Goal: Information Seeking & Learning: Check status

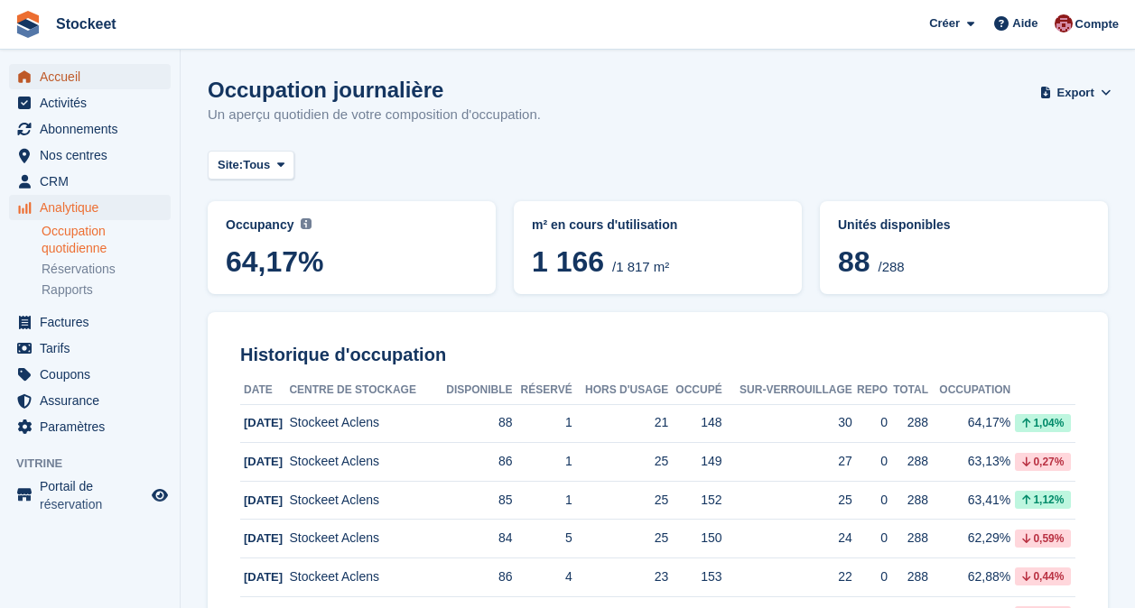
click at [61, 85] on span "Accueil" at bounding box center [94, 76] width 108 height 25
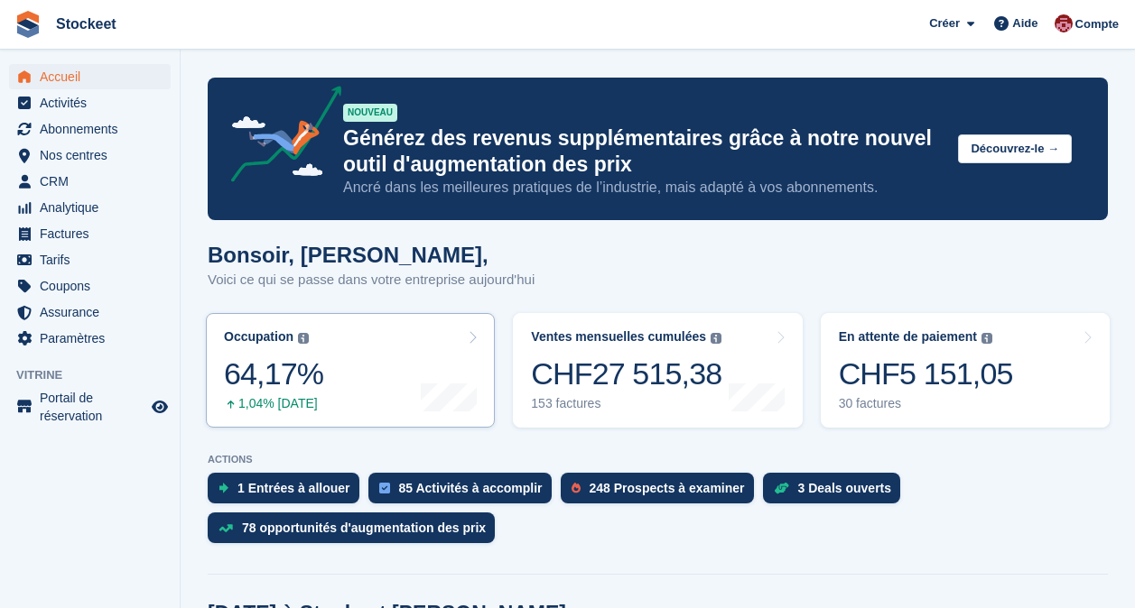
click at [309, 356] on div "64,17%" at bounding box center [273, 374] width 99 height 37
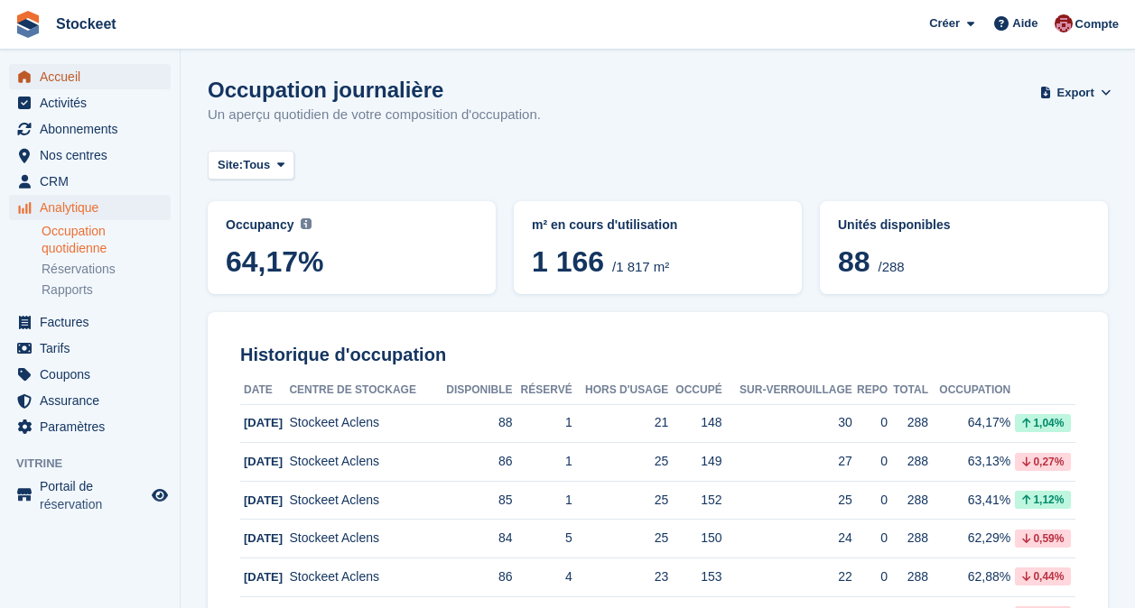
click at [82, 71] on span "Accueil" at bounding box center [94, 76] width 108 height 25
click at [53, 80] on span "Accueil" at bounding box center [94, 76] width 108 height 25
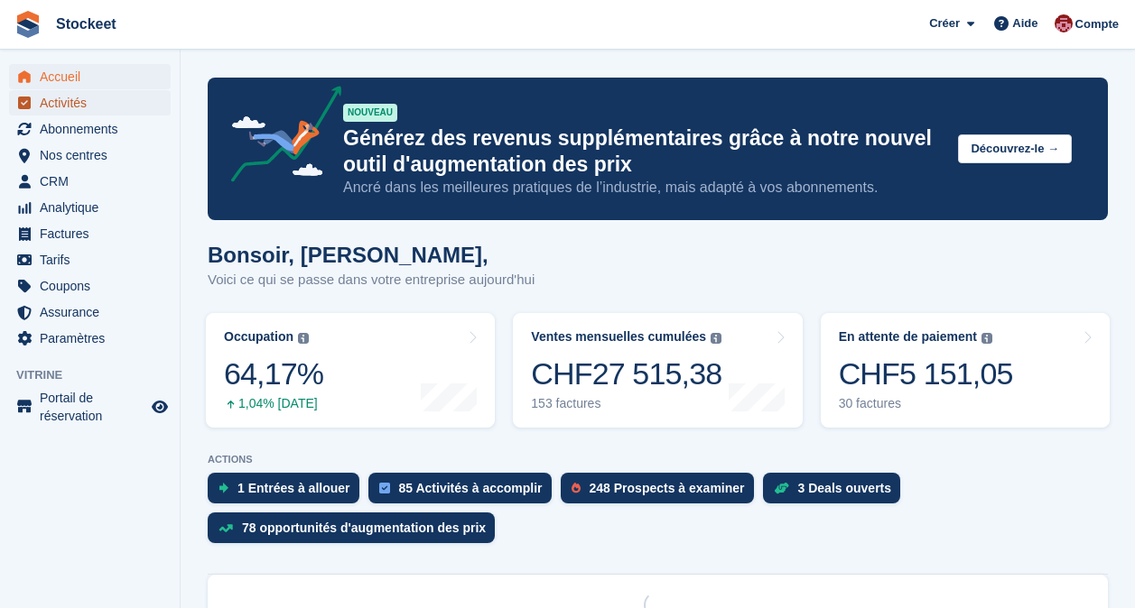
click at [80, 101] on span "Activités" at bounding box center [94, 102] width 108 height 25
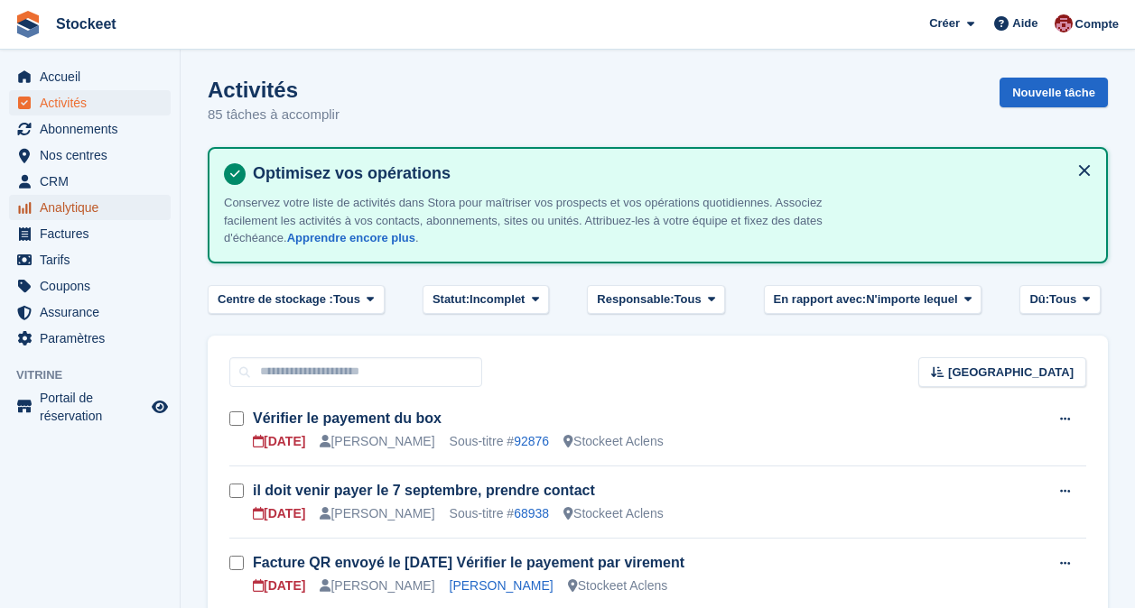
click at [56, 202] on span "Analytique" at bounding box center [94, 207] width 108 height 25
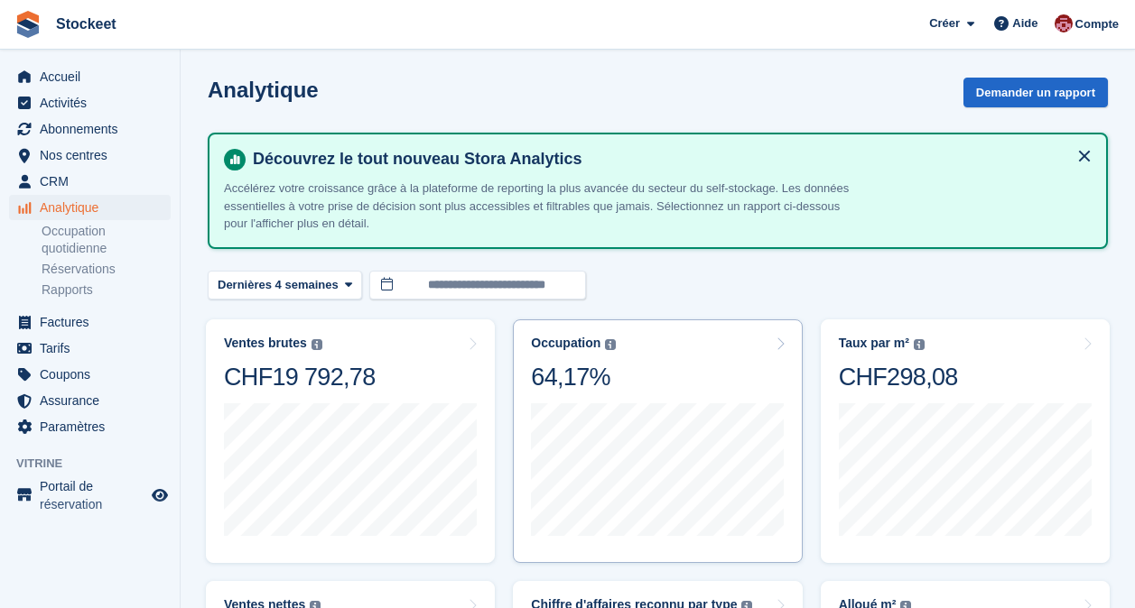
click at [700, 347] on div "Occupation Pourcentage de la superficie totale des unités attribuées. Comprend …" at bounding box center [657, 364] width 253 height 57
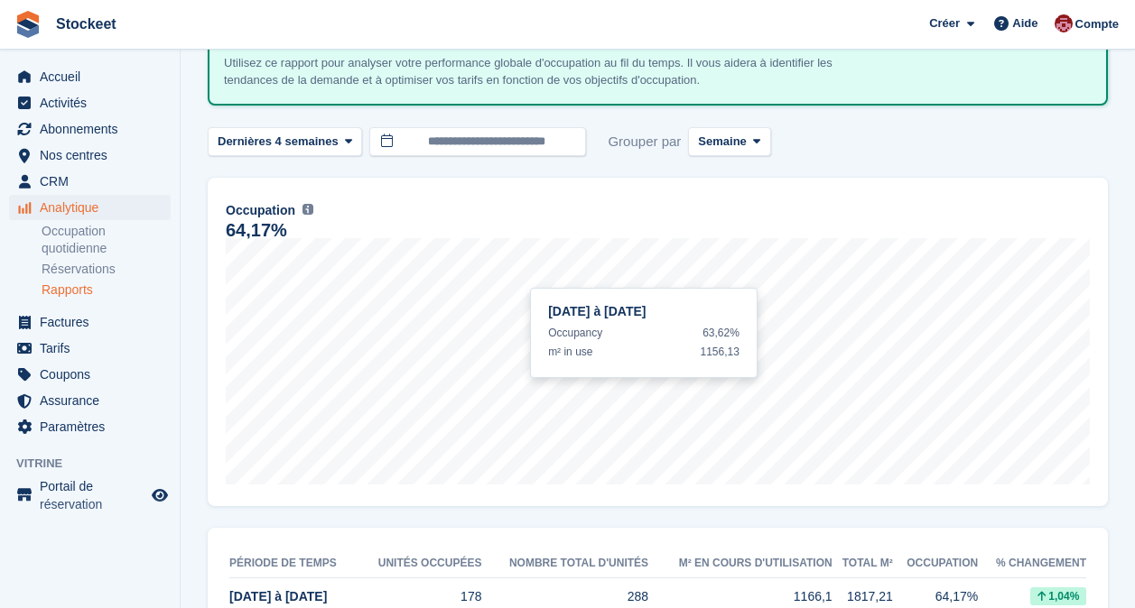
scroll to position [90, 0]
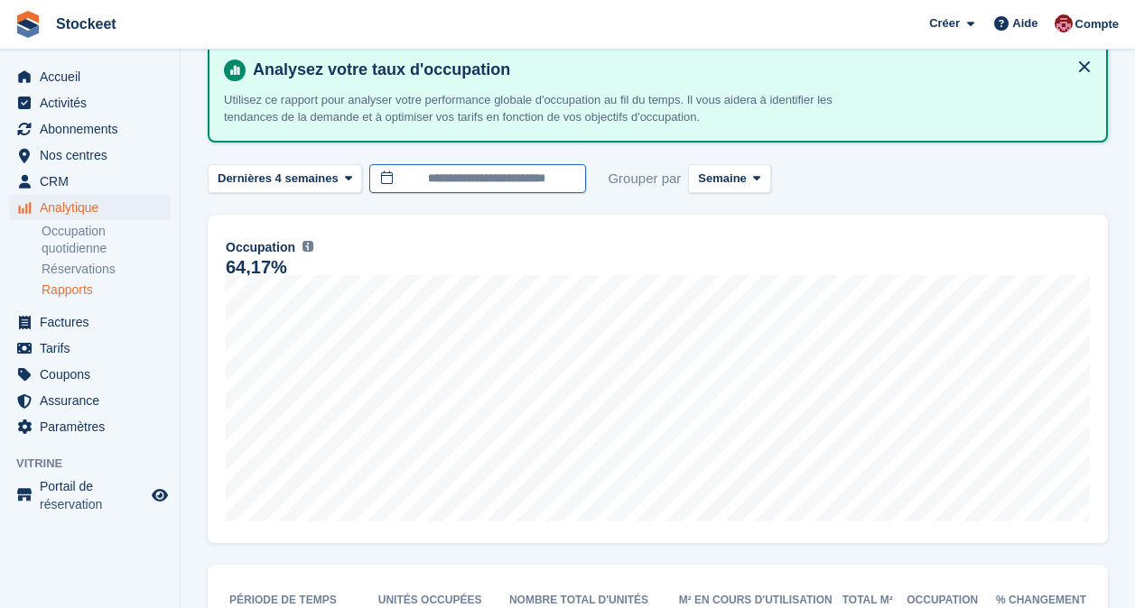
click at [418, 173] on input "**********" at bounding box center [477, 179] width 217 height 30
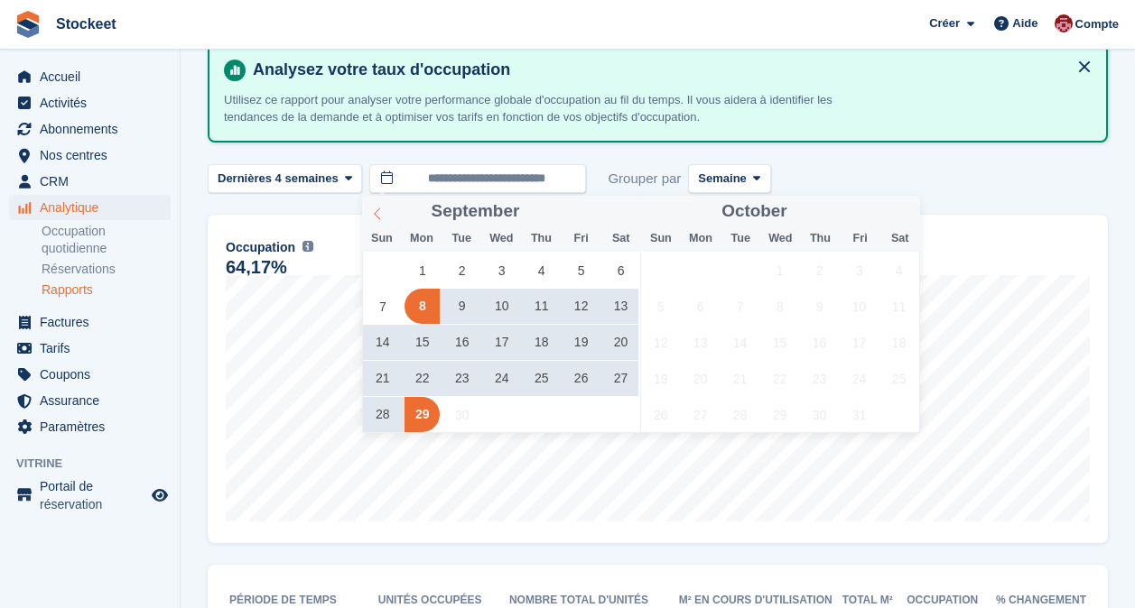
click at [371, 210] on icon at bounding box center [377, 214] width 13 height 13
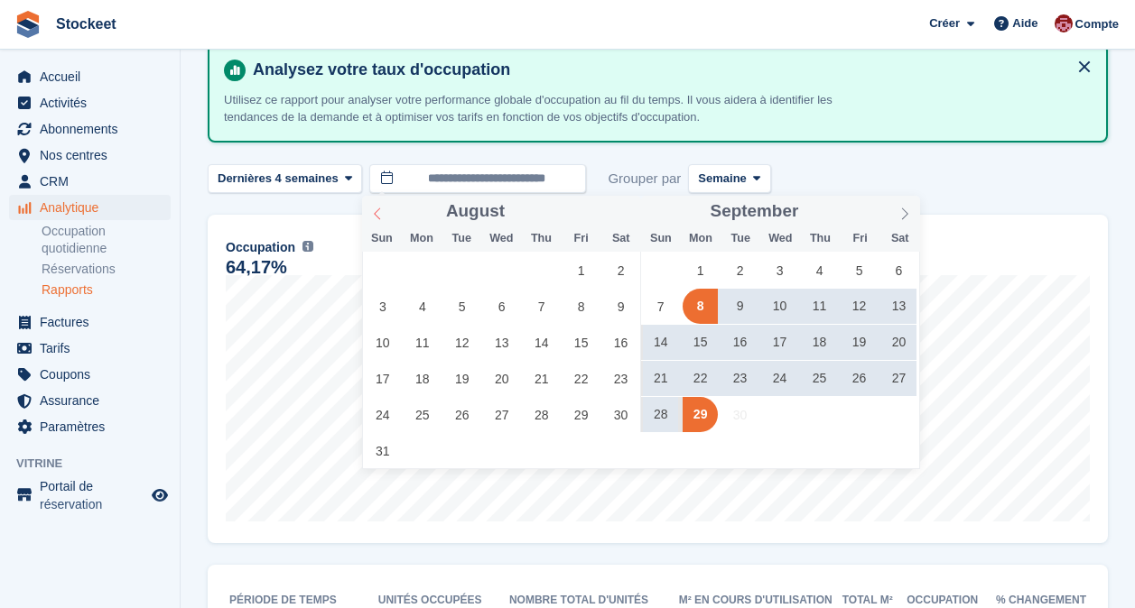
click at [371, 210] on icon at bounding box center [377, 214] width 13 height 13
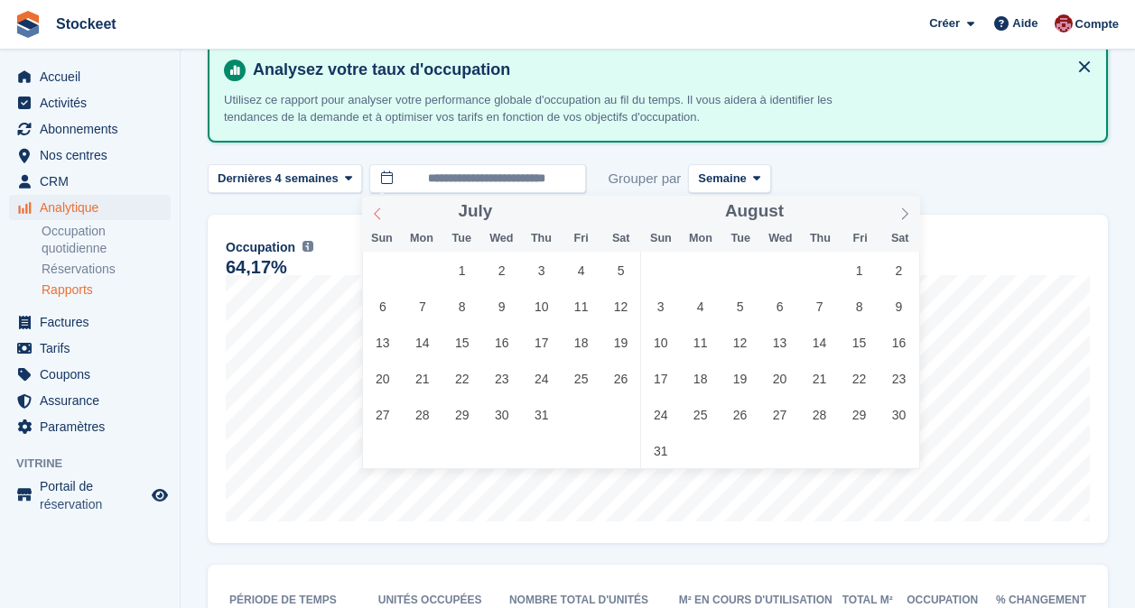
click at [371, 210] on icon at bounding box center [377, 214] width 13 height 13
click at [368, 217] on span at bounding box center [377, 211] width 31 height 31
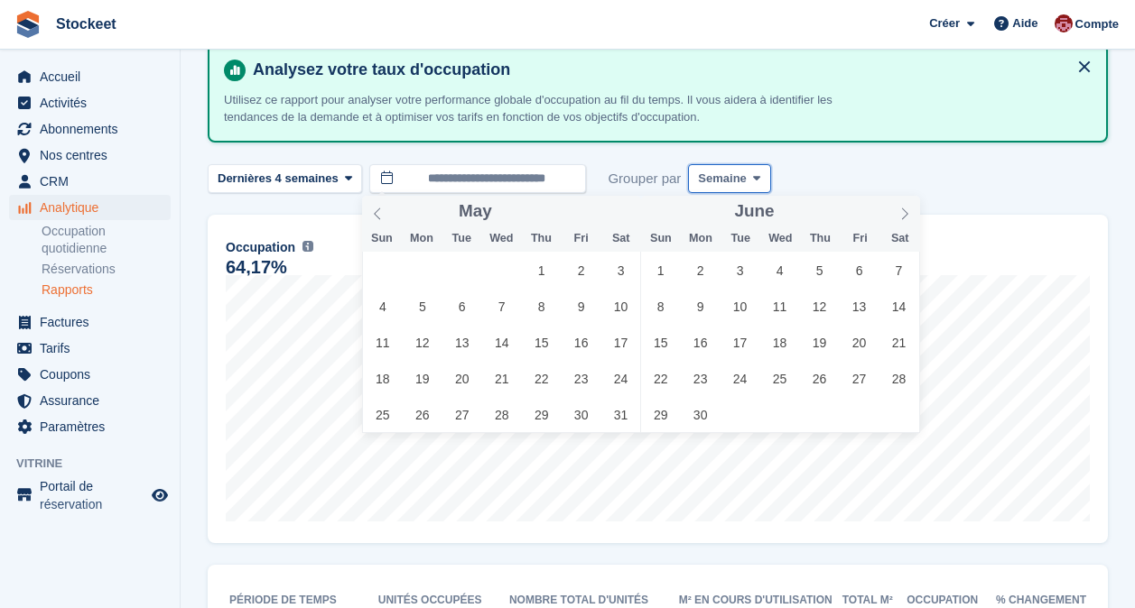
click at [732, 178] on span "Semaine" at bounding box center [722, 179] width 48 height 18
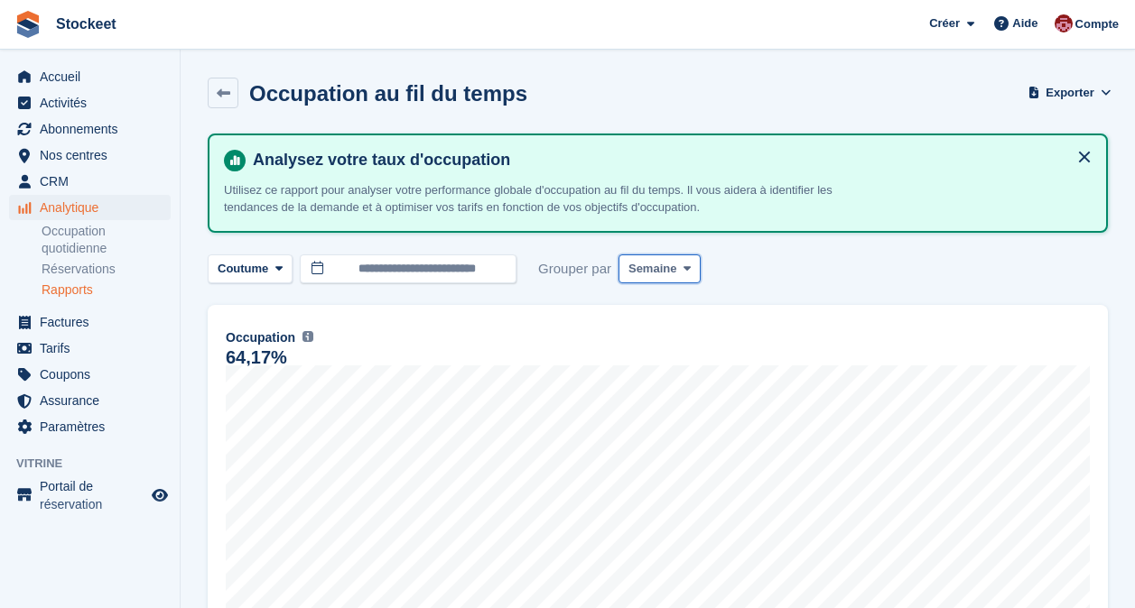
click at [662, 269] on span "Semaine" at bounding box center [652, 269] width 48 height 18
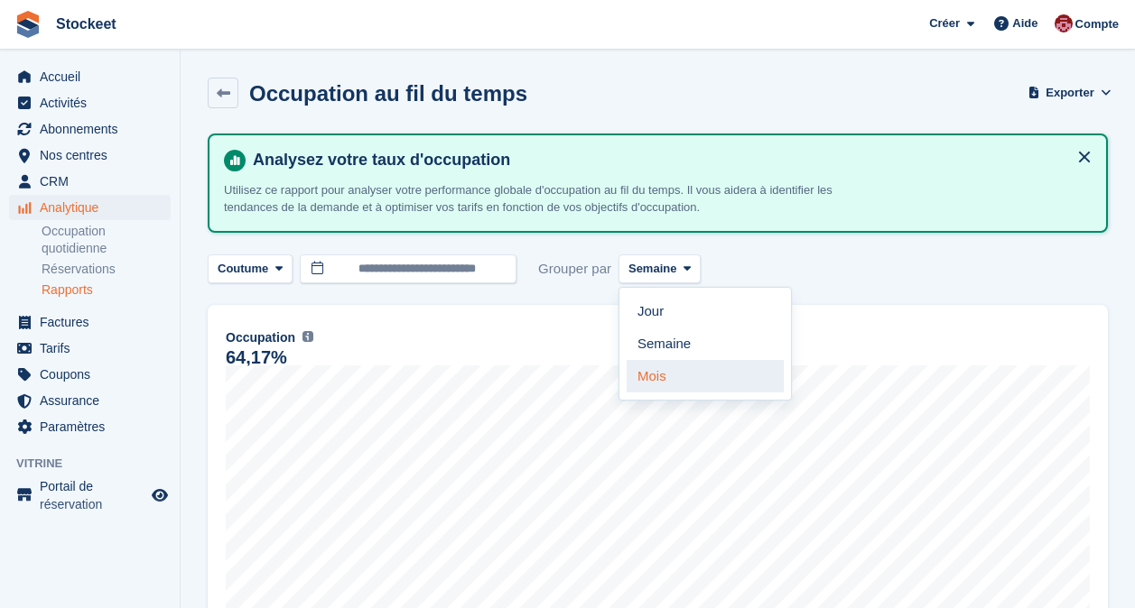
click at [654, 374] on link "Mois" at bounding box center [704, 376] width 157 height 32
click at [406, 173] on div "Analysez votre taux d'occupation Utilisez ce rapport pour analyser votre perfor…" at bounding box center [657, 183] width 867 height 67
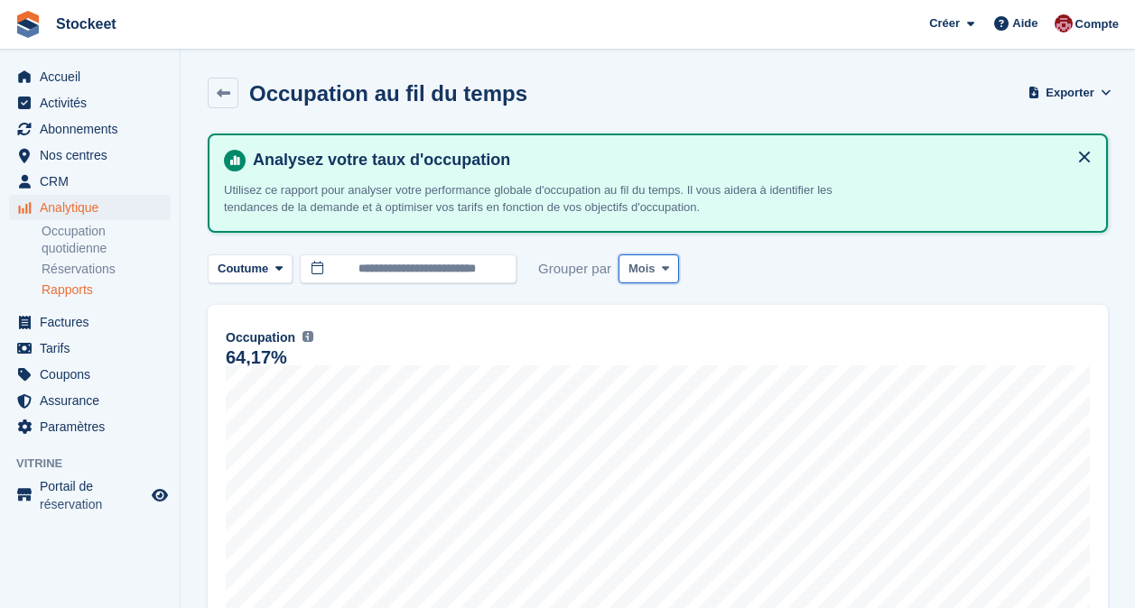
click at [665, 271] on span at bounding box center [665, 269] width 14 height 14
click at [648, 343] on link "Semaine" at bounding box center [704, 344] width 157 height 32
click at [683, 268] on icon at bounding box center [686, 269] width 7 height 12
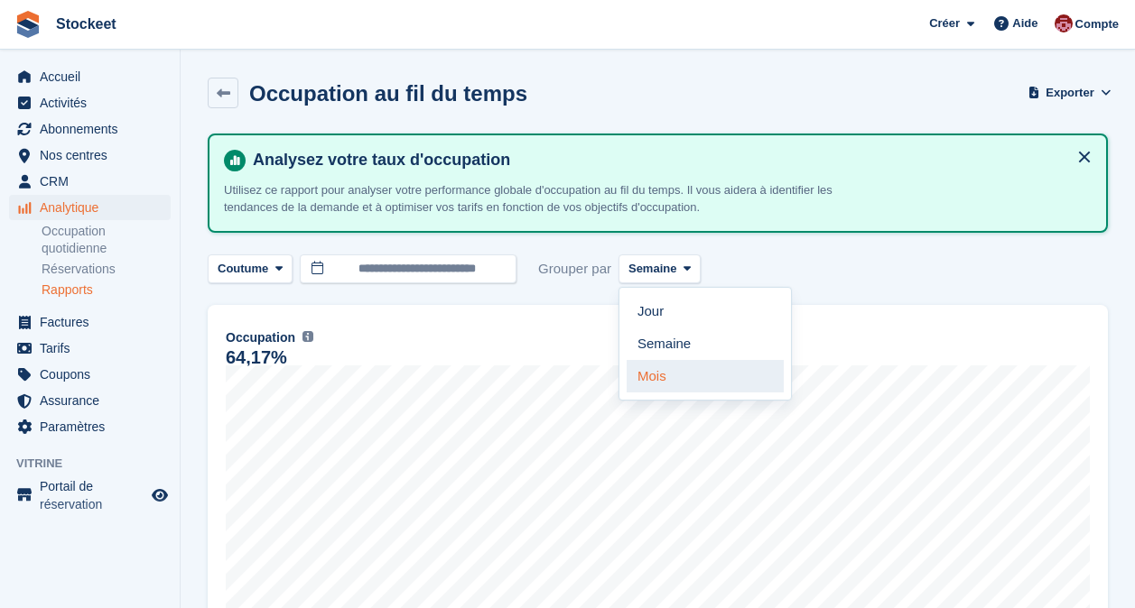
click at [644, 379] on link "Mois" at bounding box center [704, 376] width 157 height 32
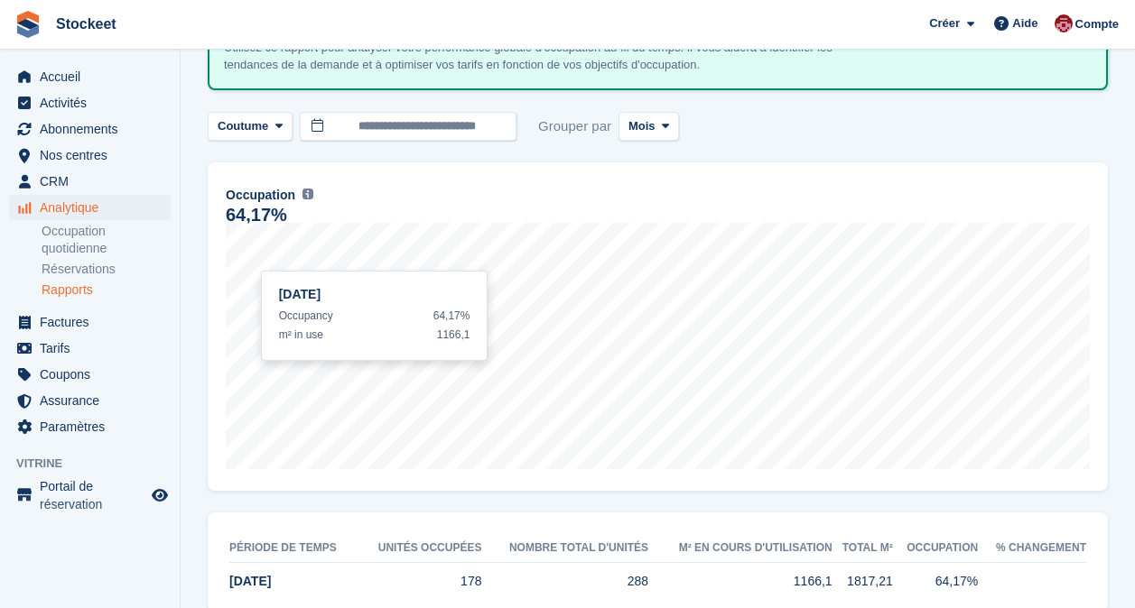
scroll to position [184, 0]
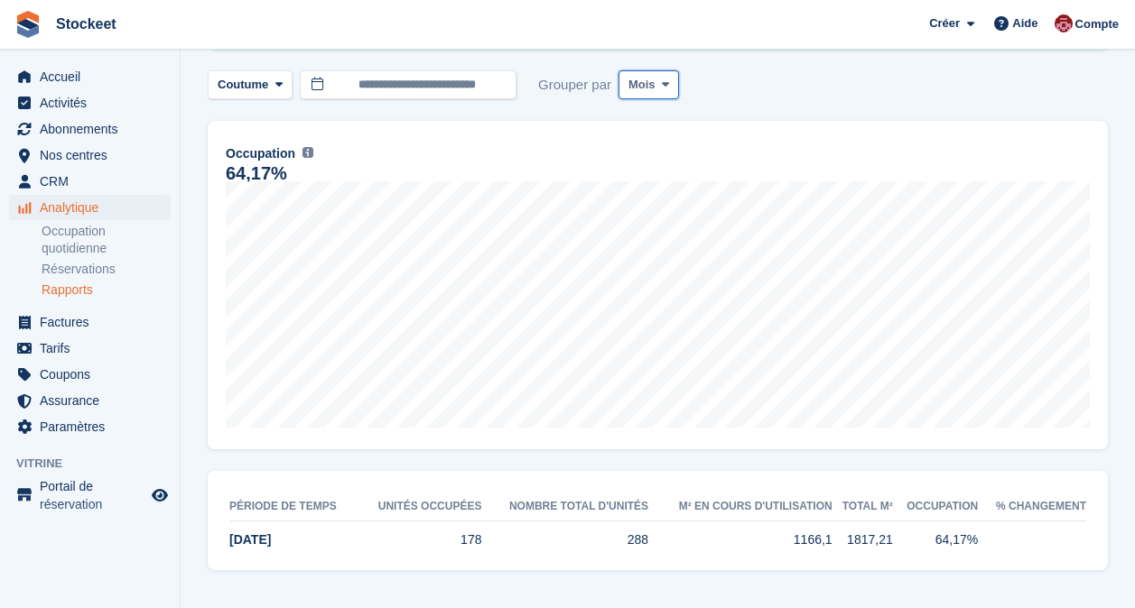
click at [658, 83] on span at bounding box center [665, 85] width 14 height 14
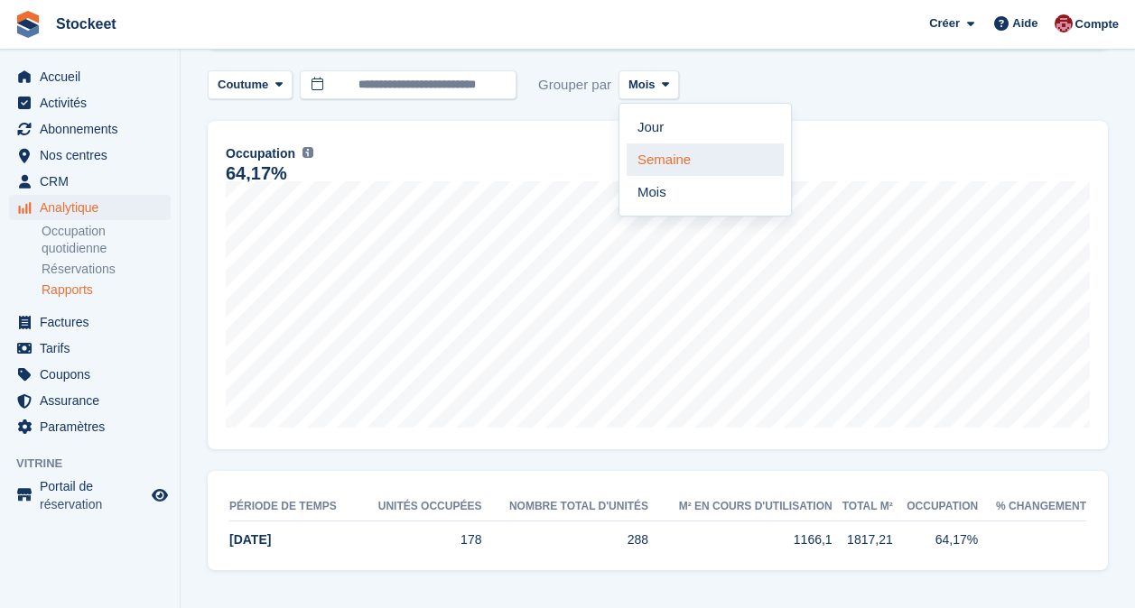
click at [650, 162] on link "Semaine" at bounding box center [704, 160] width 157 height 32
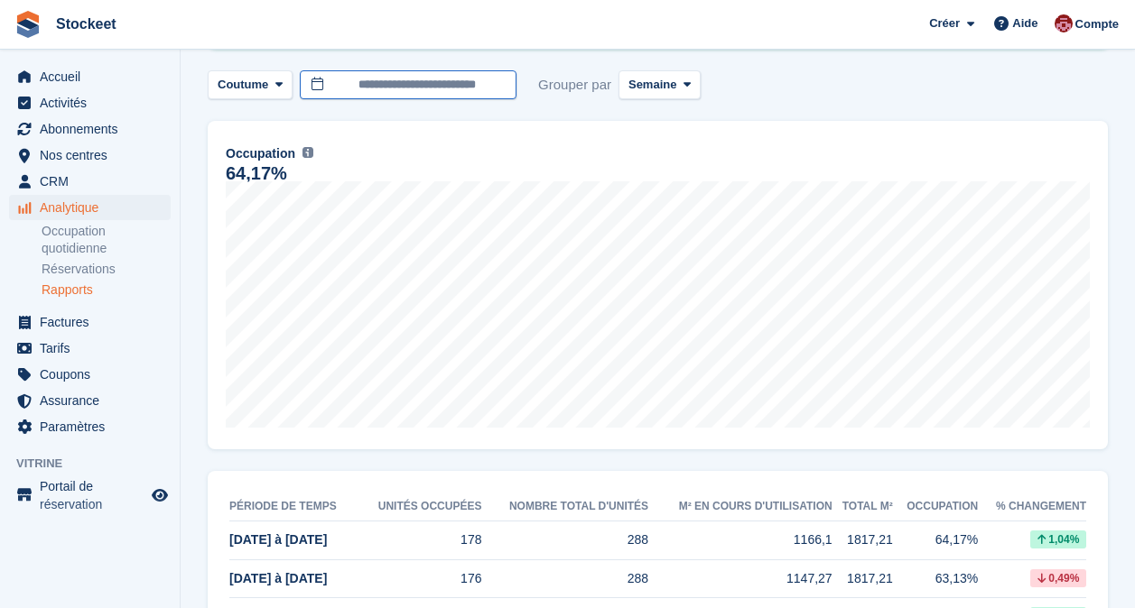
click at [485, 84] on input "**********" at bounding box center [408, 85] width 217 height 30
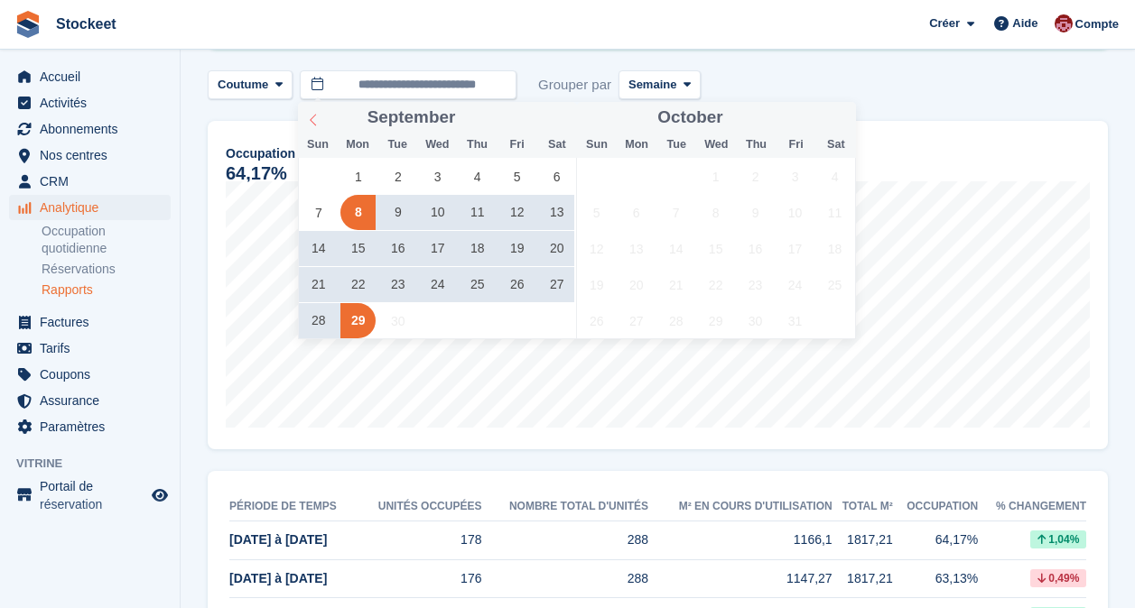
click at [312, 129] on span at bounding box center [313, 117] width 31 height 31
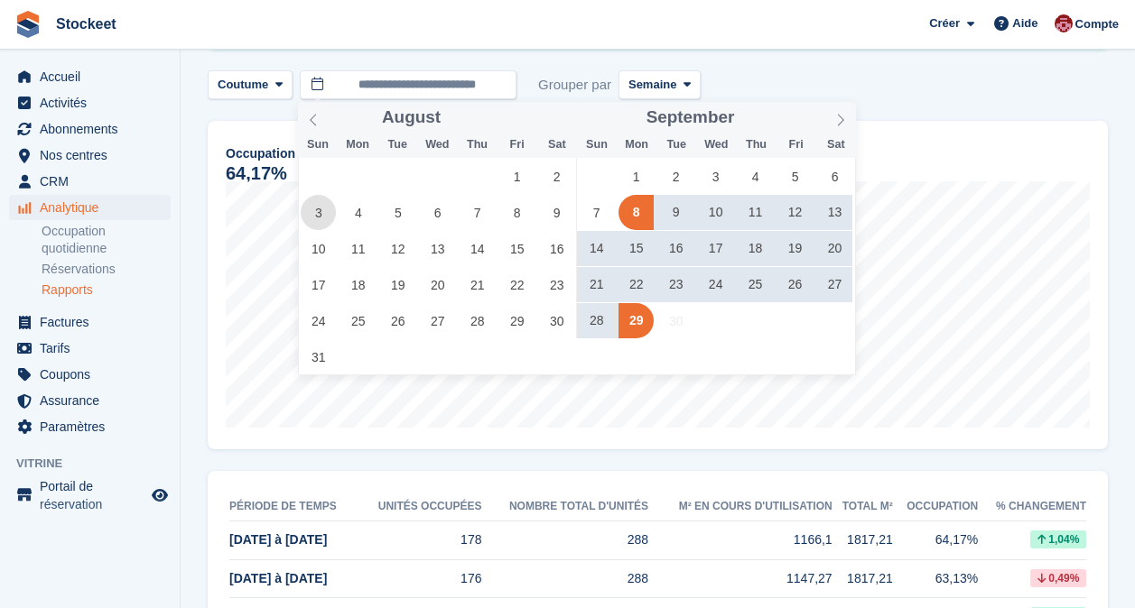
click at [310, 212] on span "3" at bounding box center [318, 212] width 35 height 35
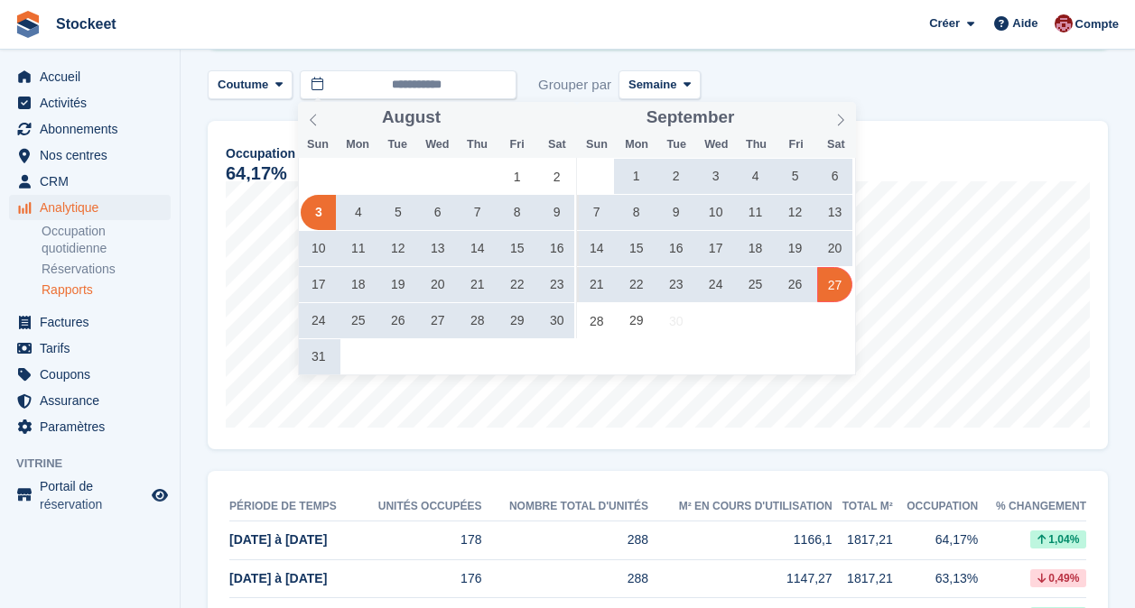
click at [836, 288] on span "27" at bounding box center [834, 284] width 35 height 35
type input "**********"
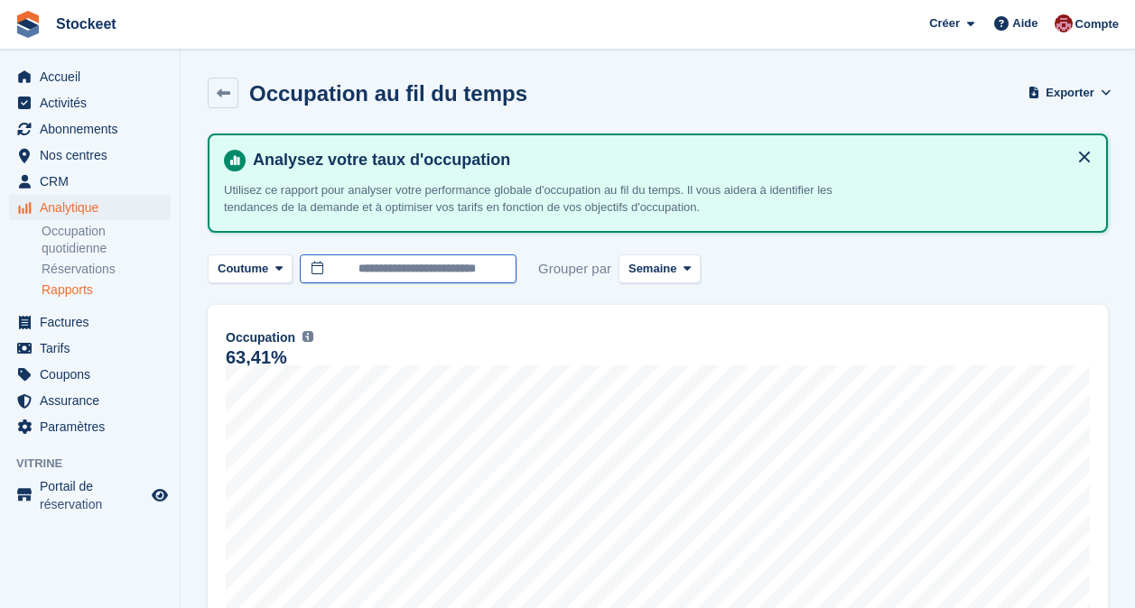
click at [474, 267] on input "**********" at bounding box center [408, 270] width 217 height 30
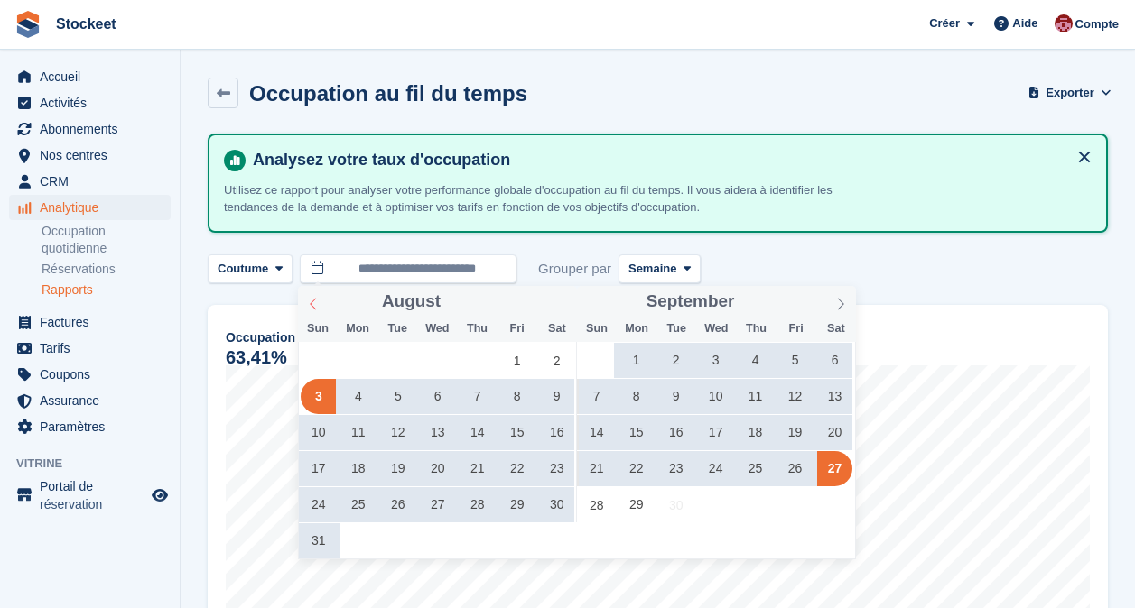
click at [308, 305] on icon at bounding box center [313, 304] width 13 height 13
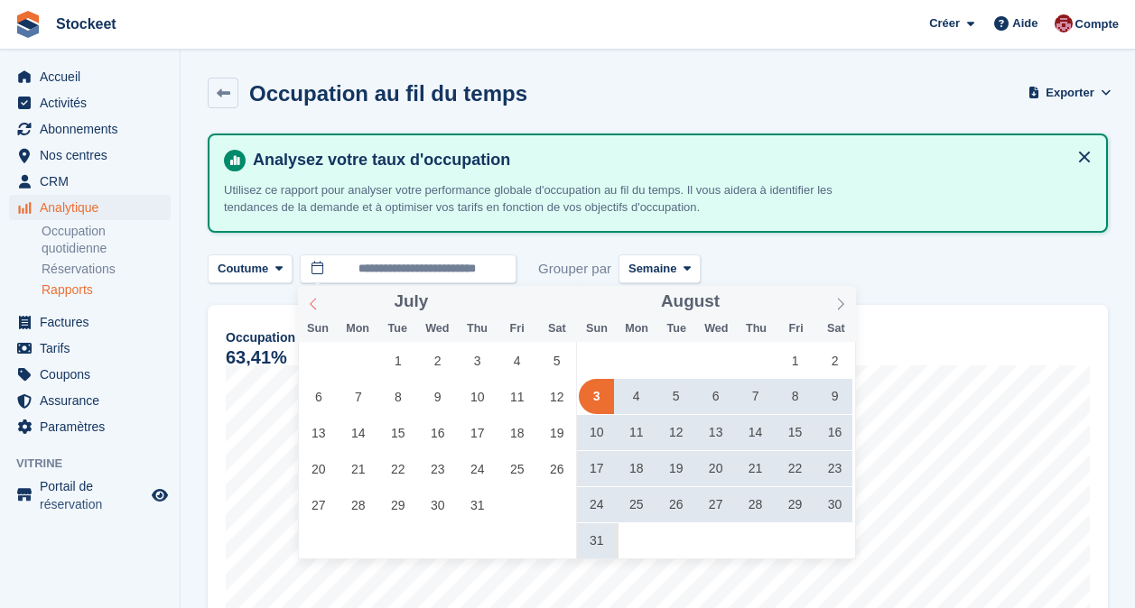
click at [308, 305] on icon at bounding box center [313, 304] width 13 height 13
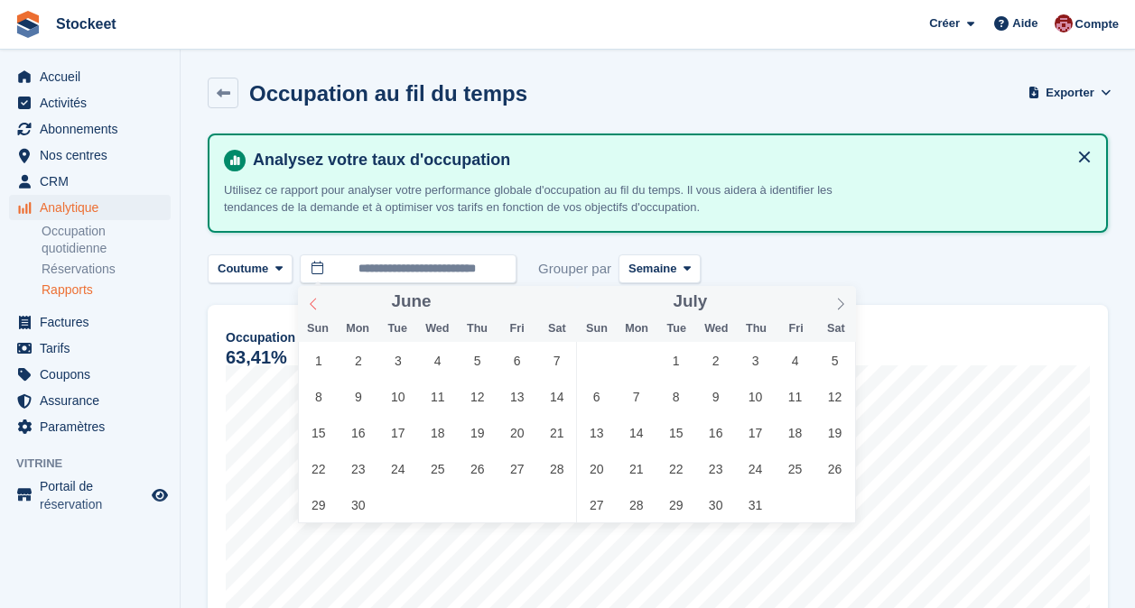
click at [308, 305] on icon at bounding box center [313, 304] width 13 height 13
drag, startPoint x: 308, startPoint y: 305, endPoint x: 317, endPoint y: 439, distance: 133.9
click at [317, 439] on span "13" at bounding box center [318, 432] width 35 height 35
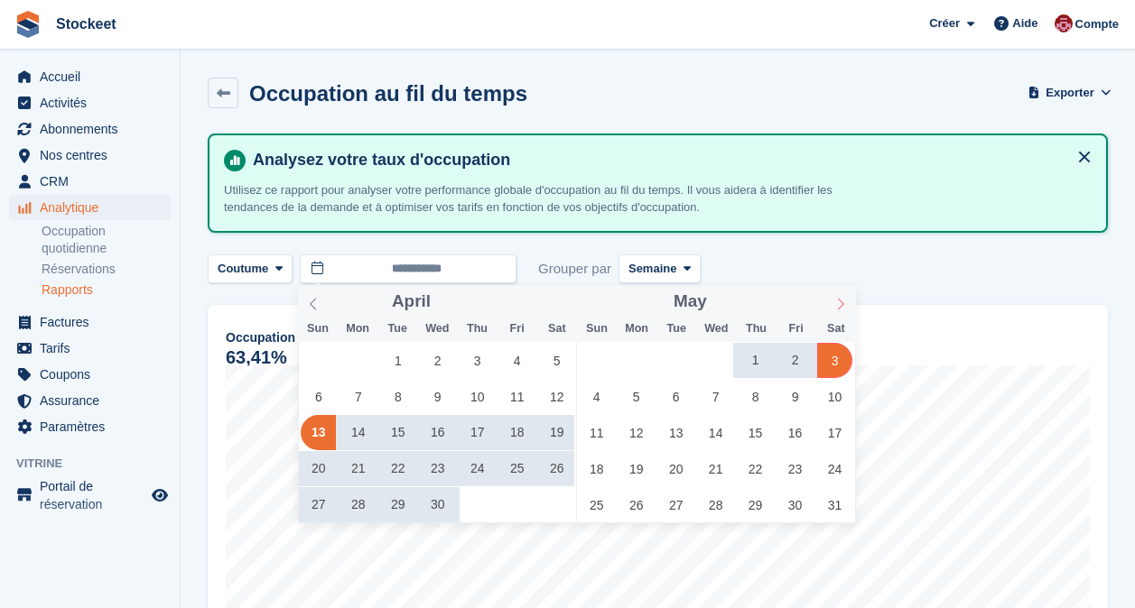
click at [841, 308] on icon at bounding box center [840, 304] width 13 height 13
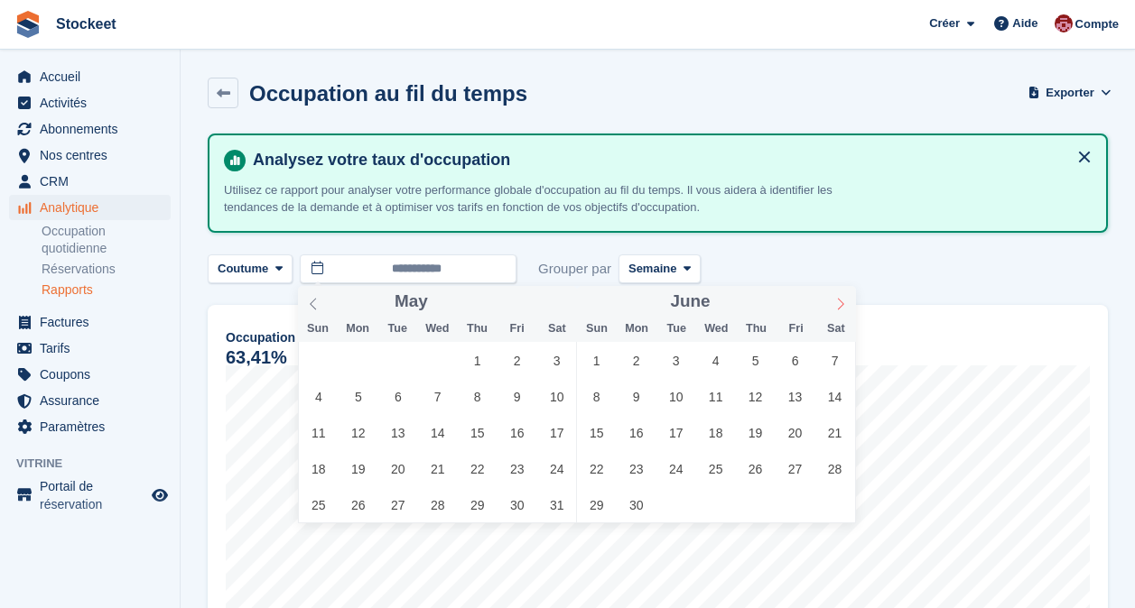
click at [841, 308] on icon at bounding box center [840, 304] width 13 height 13
click at [841, 306] on icon at bounding box center [840, 304] width 13 height 13
click at [841, 306] on div "October ****" at bounding box center [716, 301] width 279 height 31
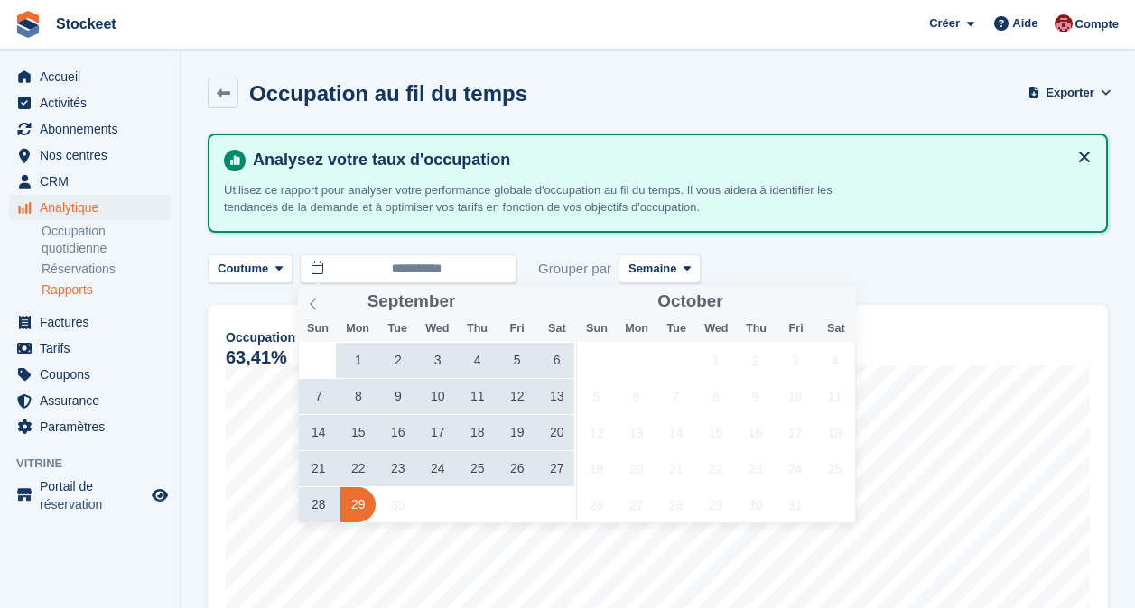
click at [366, 505] on span "29" at bounding box center [357, 504] width 35 height 35
type input "**********"
